Goal: Find specific page/section: Find specific page/section

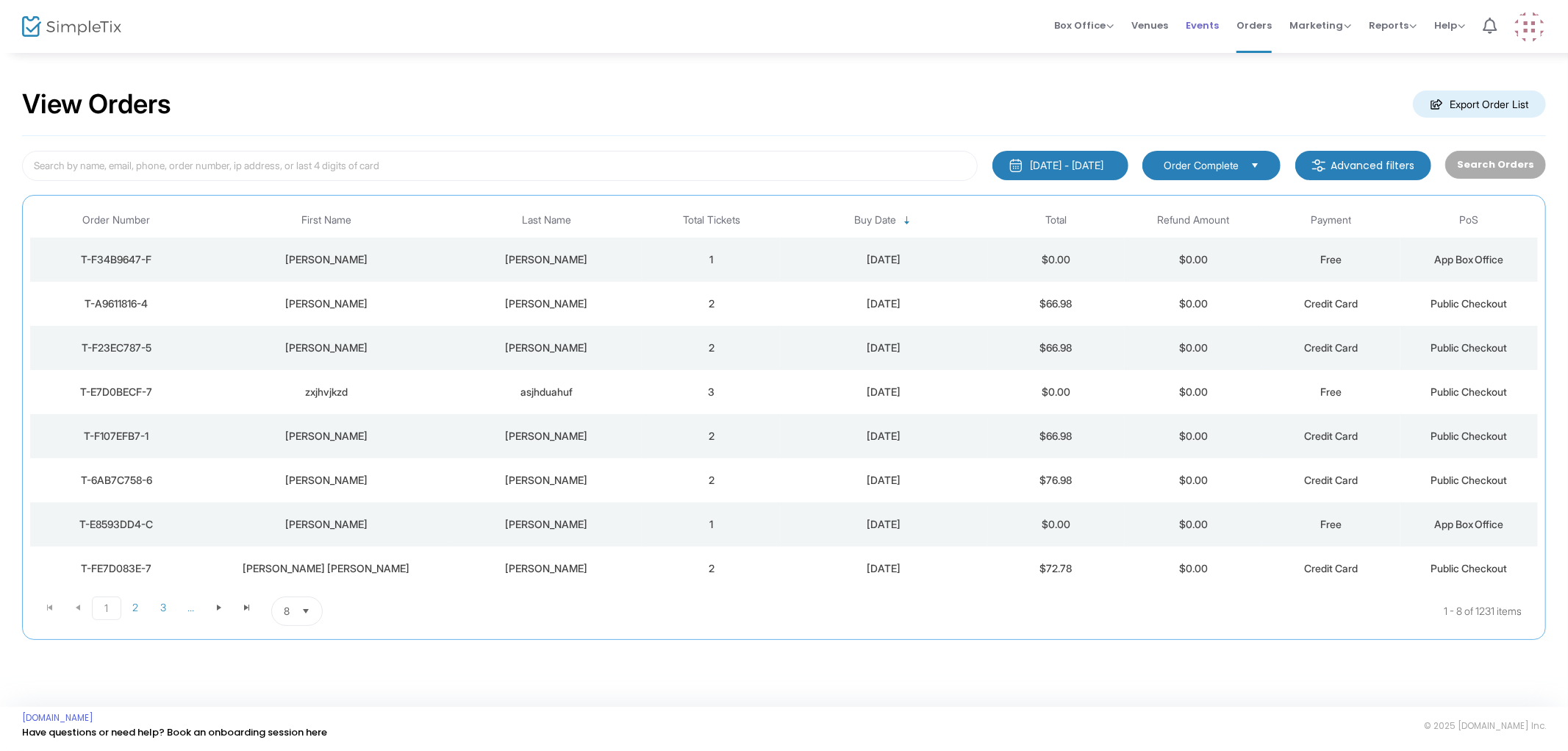
click at [1215, 28] on span "Events" at bounding box center [1203, 25] width 33 height 37
